Goal: Task Accomplishment & Management: Complete application form

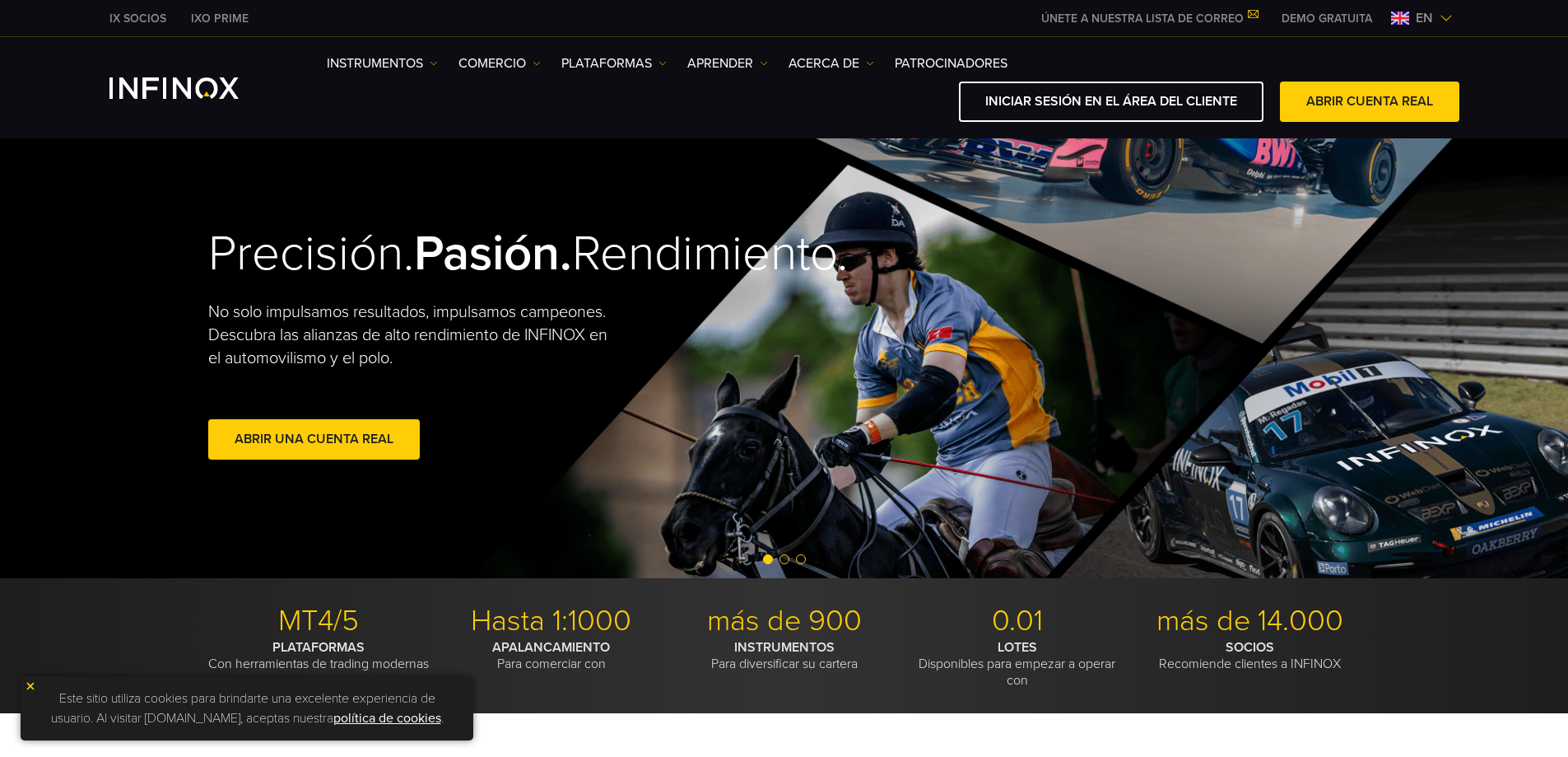
click at [1445, 23] on img at bounding box center [1446, 18] width 13 height 13
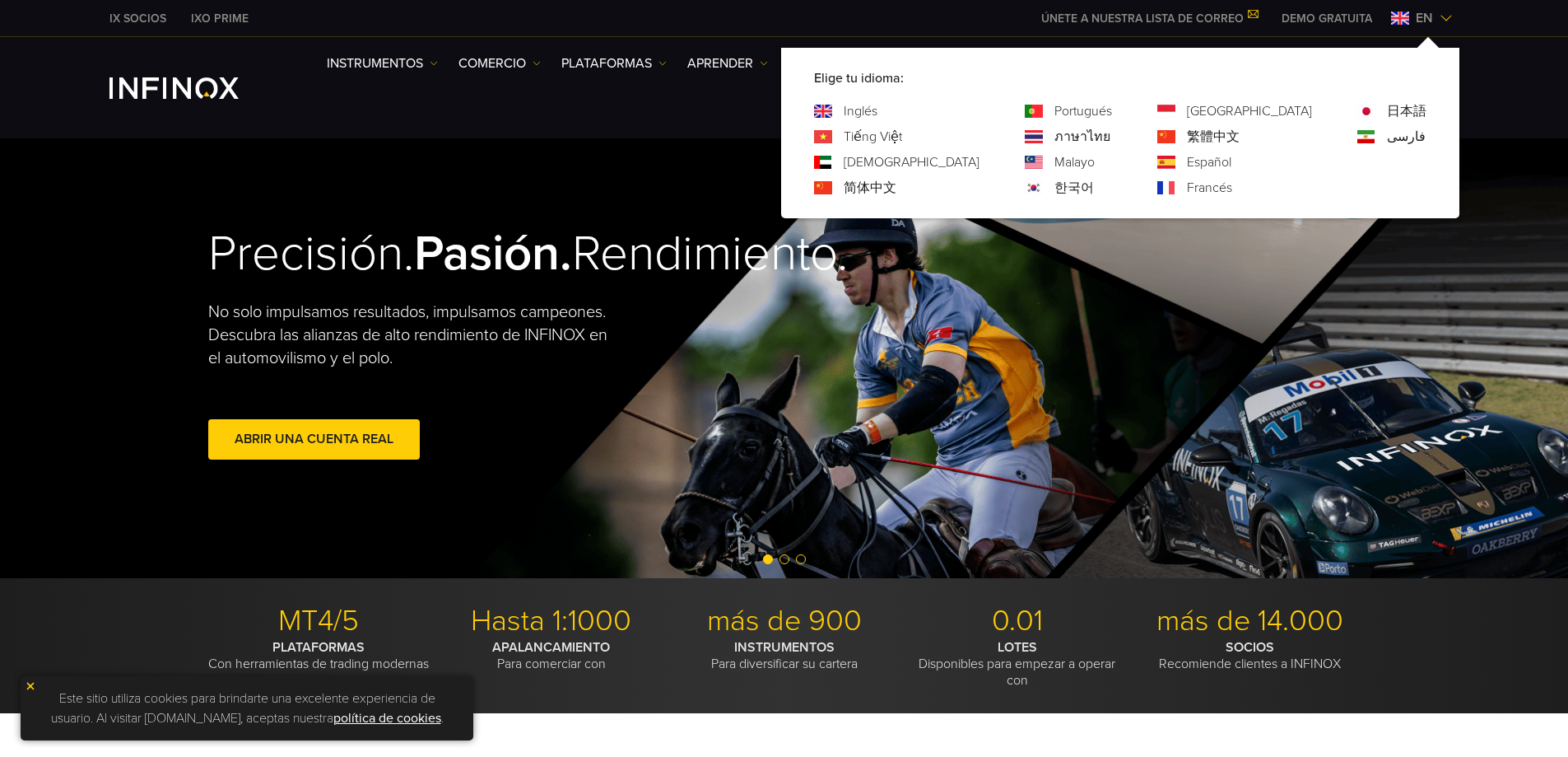
click at [1231, 167] on font "Español" at bounding box center [1209, 162] width 44 height 16
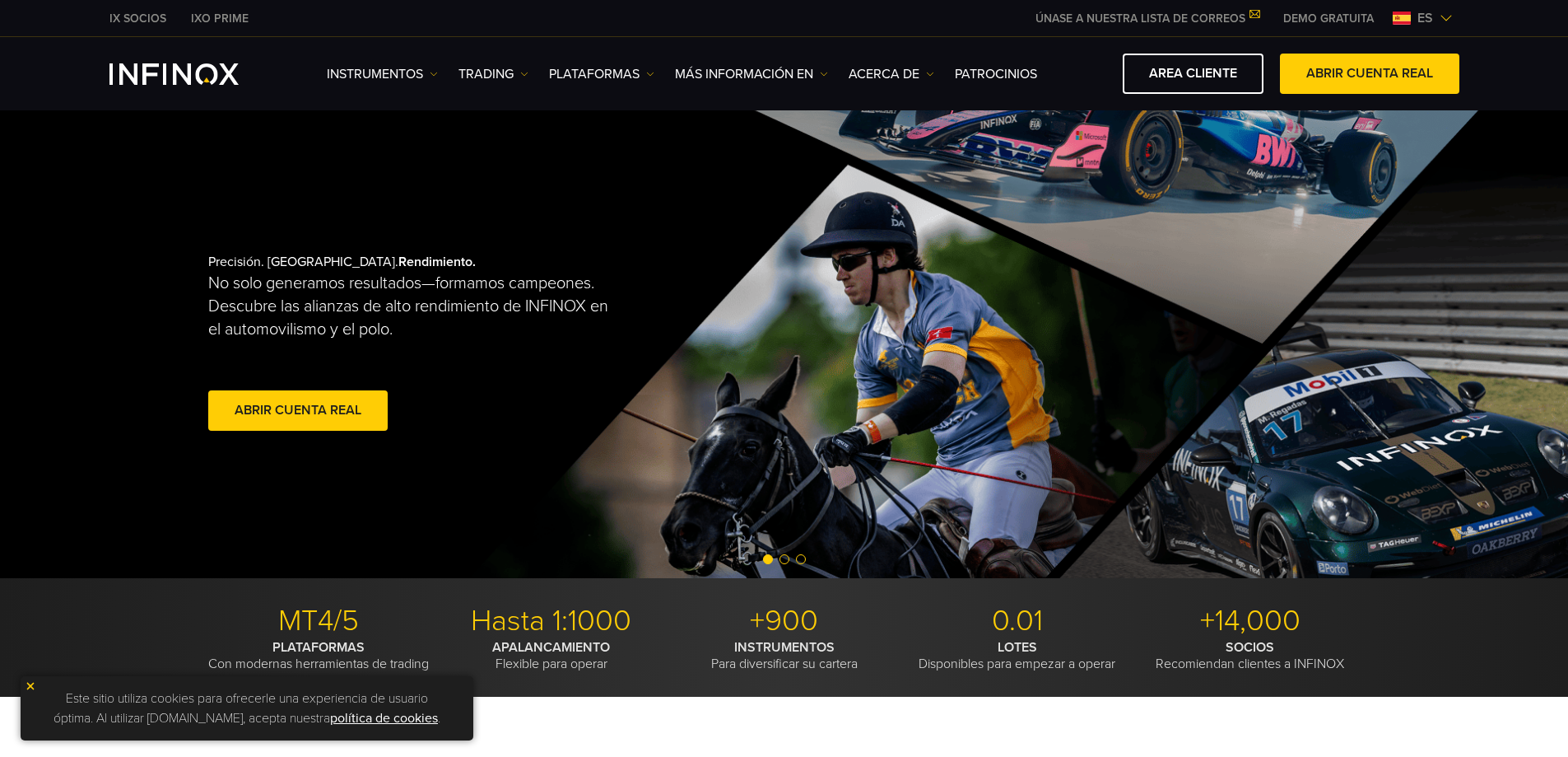
click at [1351, 18] on link "DEMO GRATUITA" at bounding box center [1328, 18] width 115 height 17
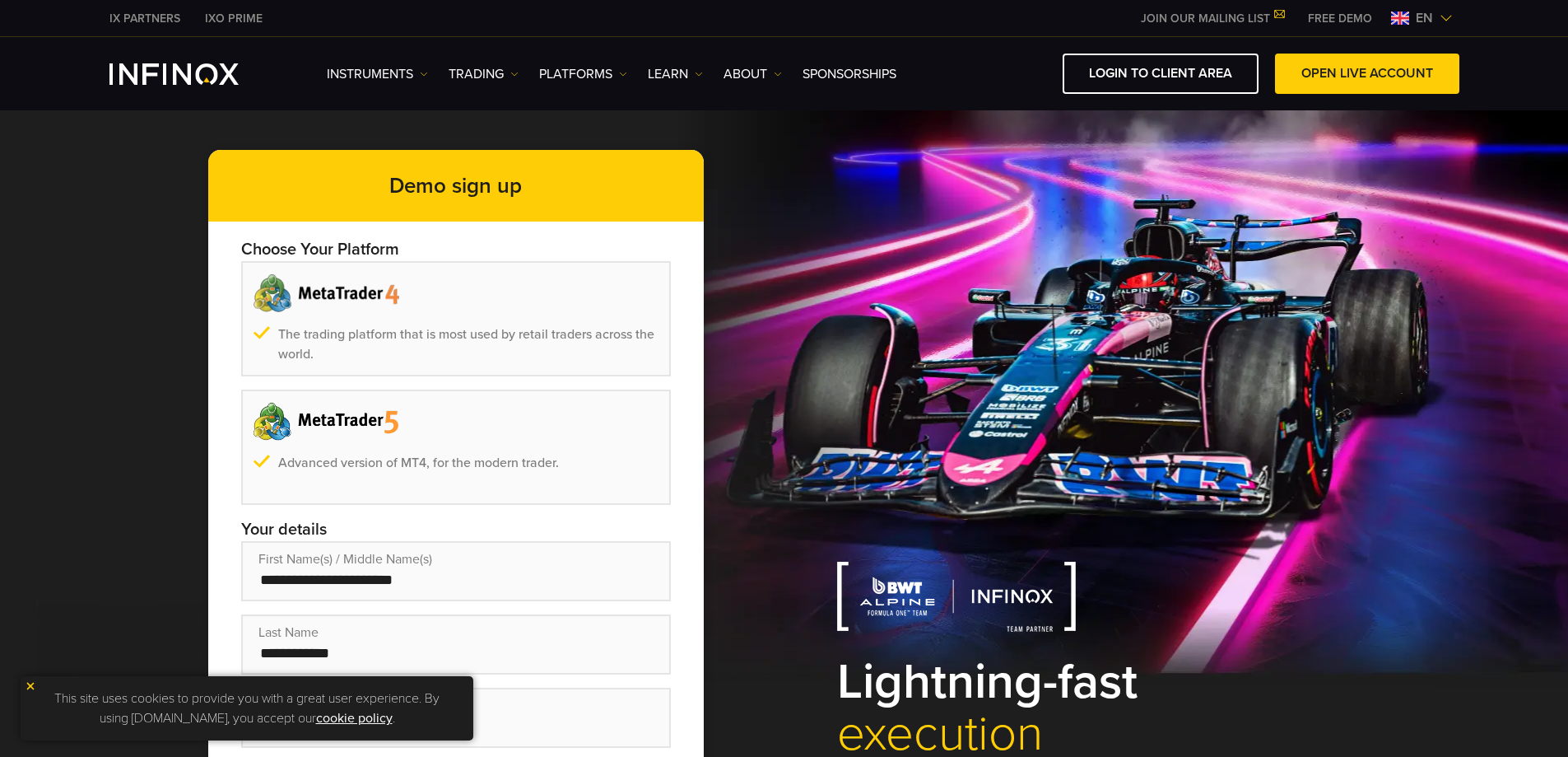
click at [1251, 22] on img at bounding box center [1446, 18] width 13 height 13
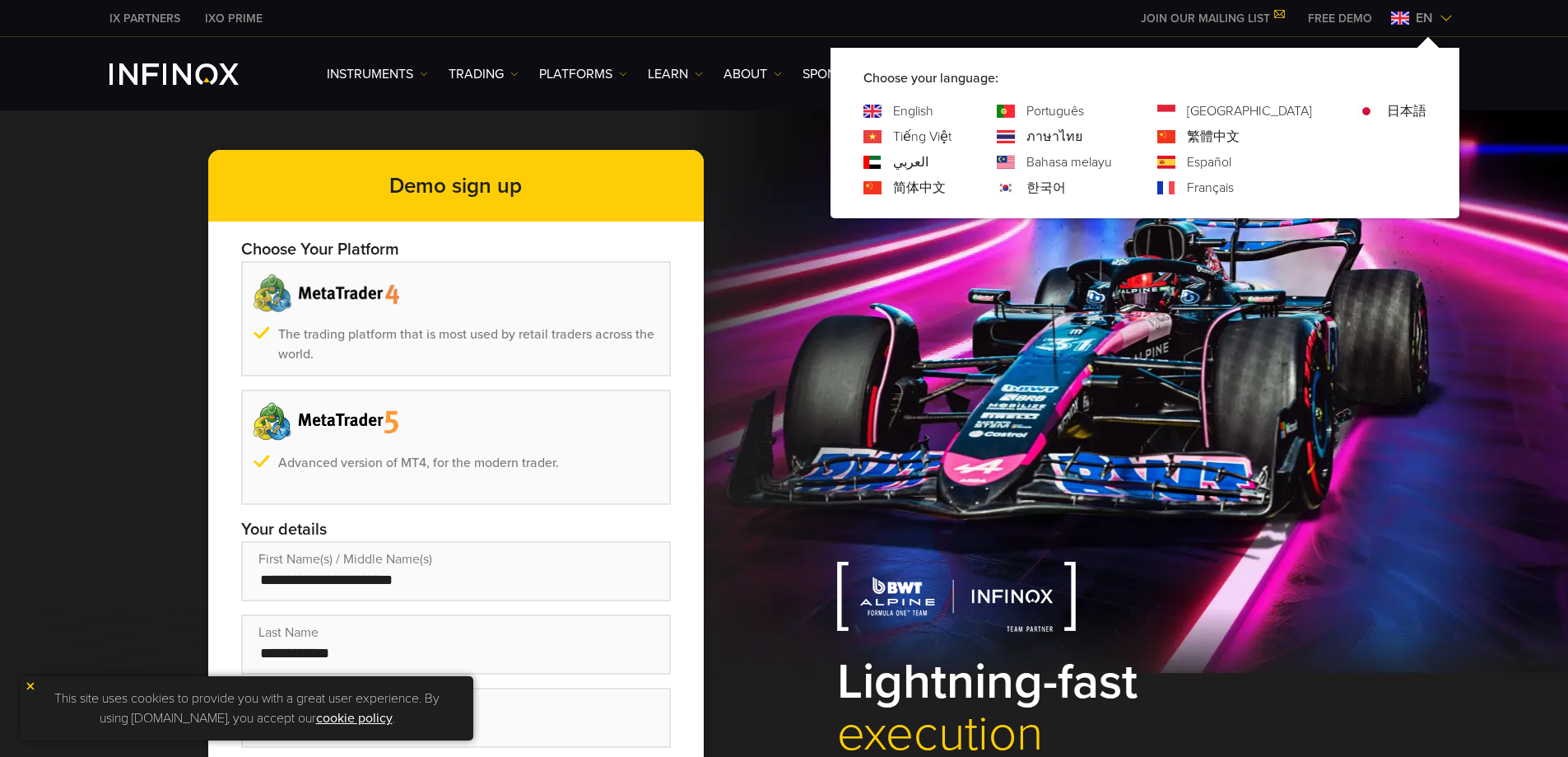
click at [1231, 159] on link "Español" at bounding box center [1209, 162] width 44 height 20
